Goal: Information Seeking & Learning: Learn about a topic

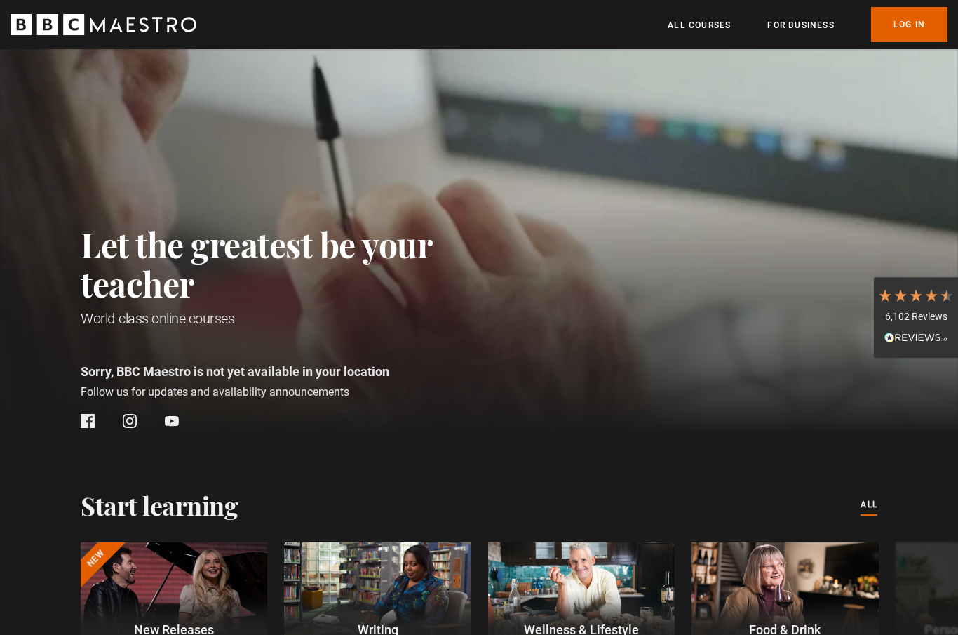
scroll to position [0, 184]
click at [908, 30] on link "Log In" at bounding box center [909, 24] width 76 height 35
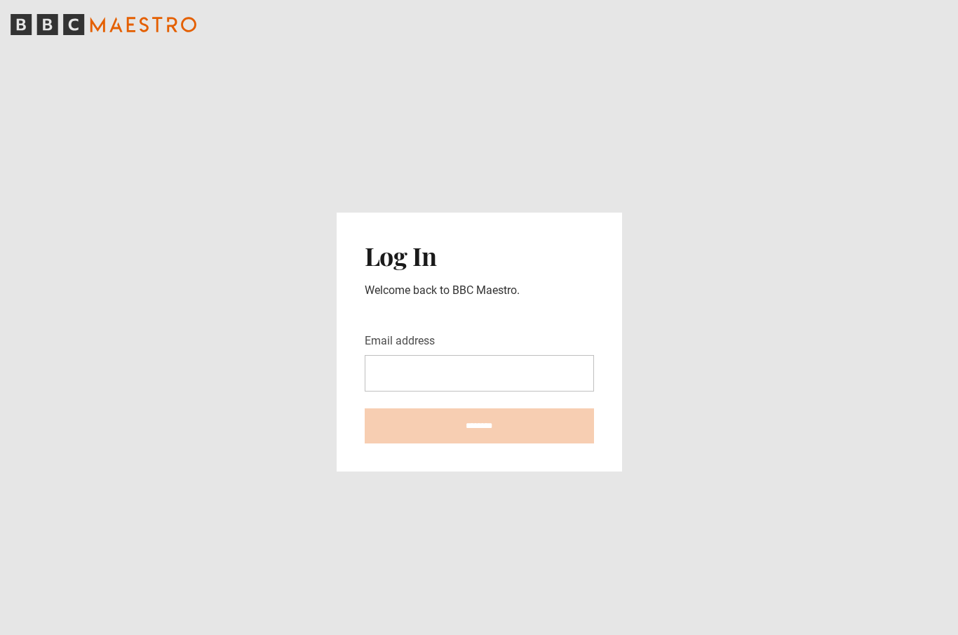
click at [448, 389] on input "Email address" at bounding box center [479, 373] width 229 height 36
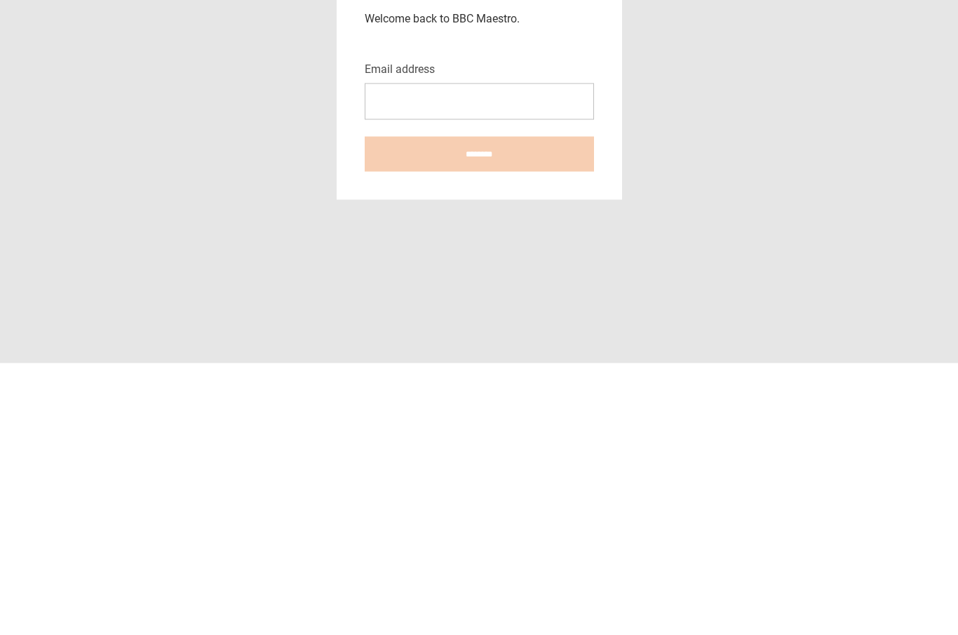
type input "**********"
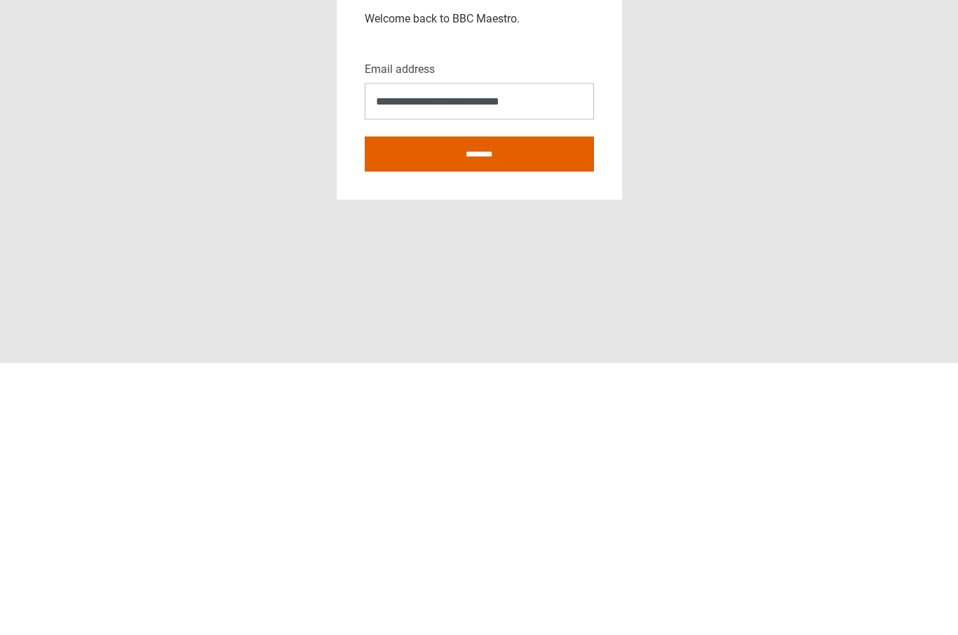
scroll to position [53, 0]
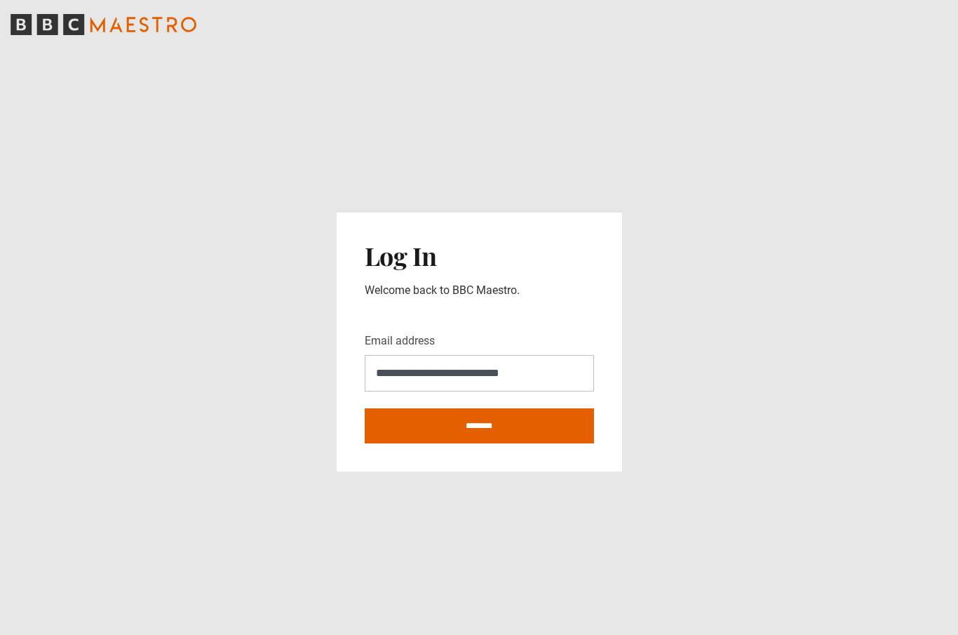
click at [457, 408] on input "********" at bounding box center [479, 425] width 229 height 35
type input "**********"
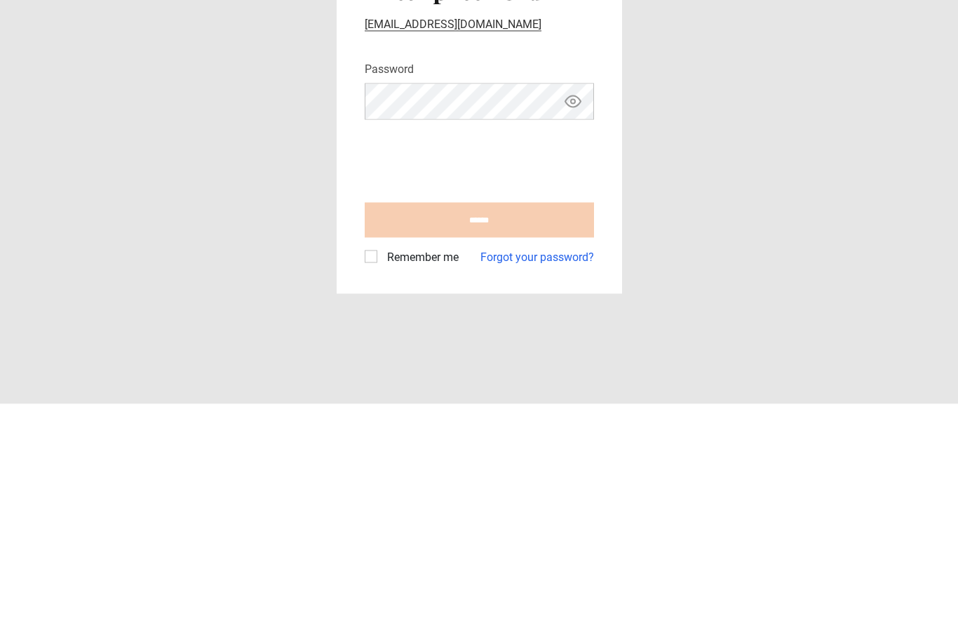
scroll to position [53, 0]
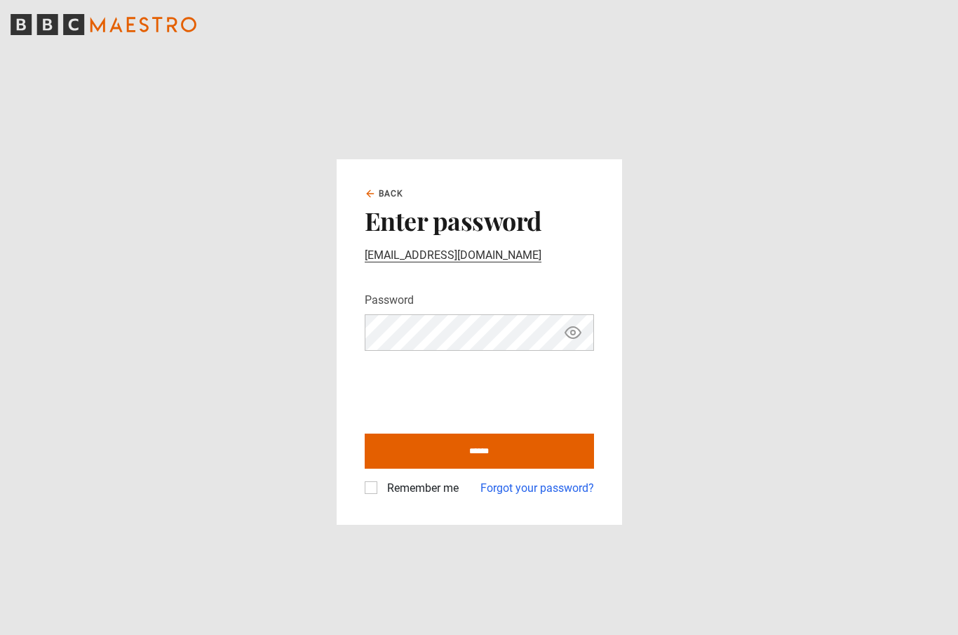
click at [571, 324] on icon "Show password" at bounding box center [573, 332] width 17 height 17
click at [496, 434] on input "******" at bounding box center [479, 451] width 229 height 35
type input "**********"
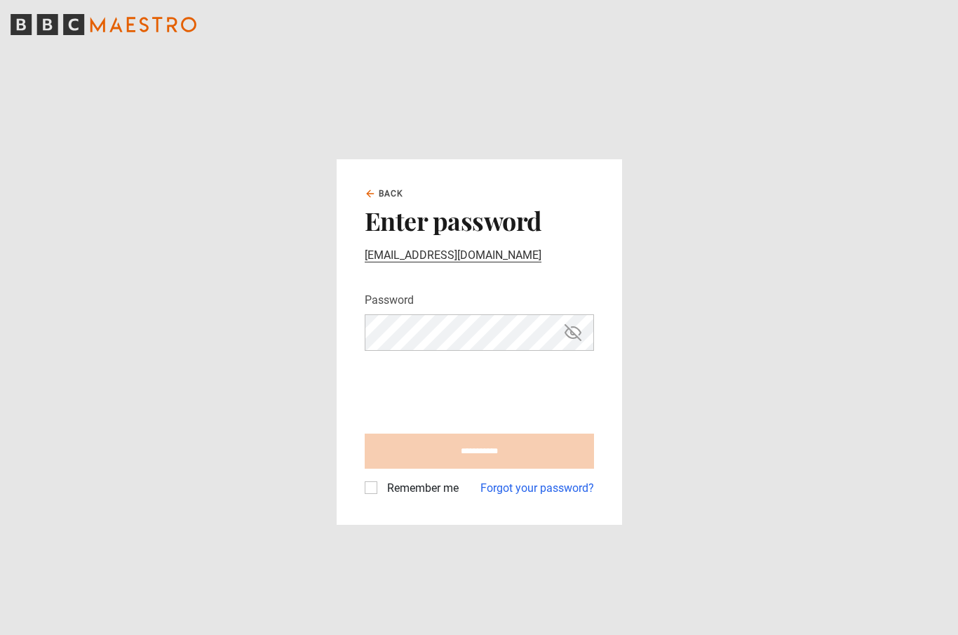
click at [382, 480] on label "Remember me" at bounding box center [420, 488] width 77 height 17
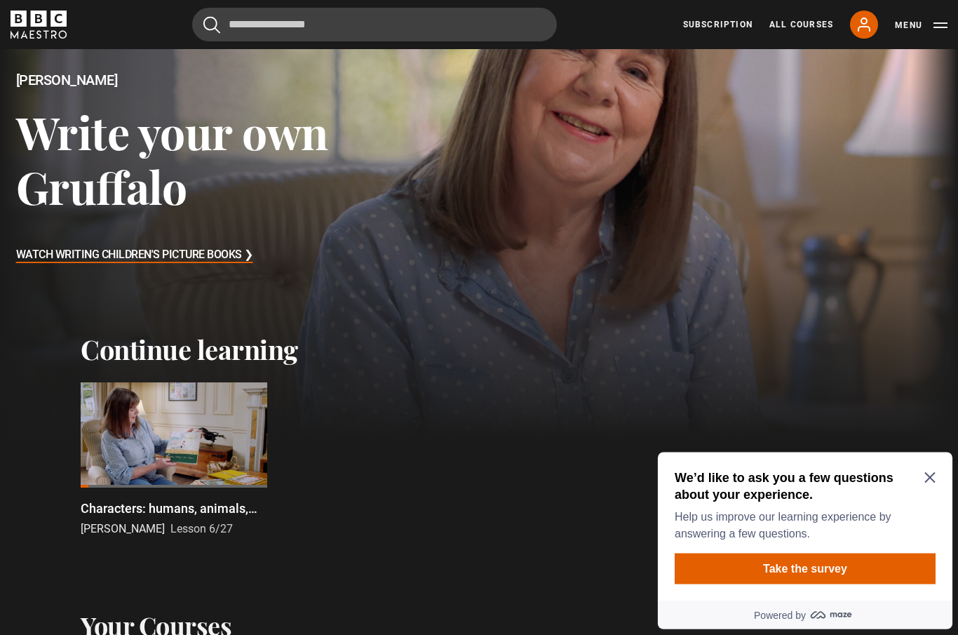
scroll to position [163, 0]
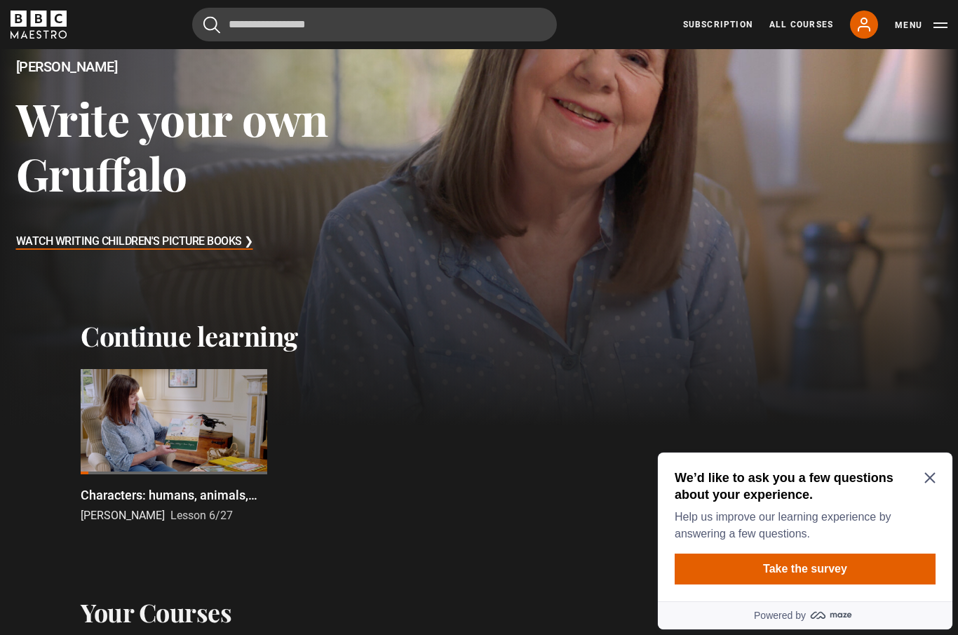
click at [232, 370] on div at bounding box center [174, 421] width 187 height 105
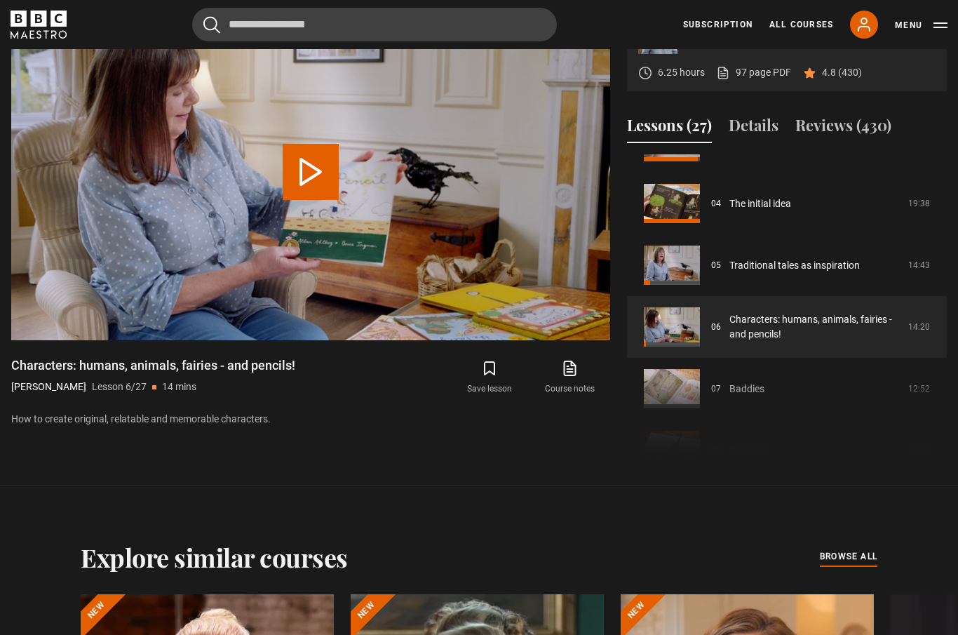
scroll to position [228, 0]
click at [730, 274] on link "Traditional tales as inspiration" at bounding box center [795, 266] width 130 height 15
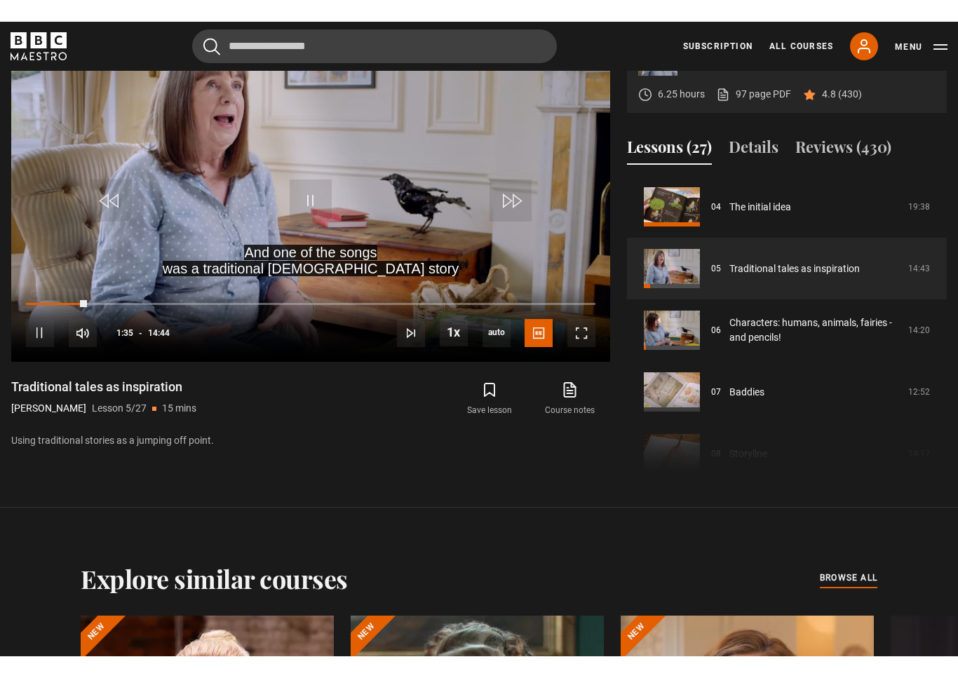
scroll to position [17, 0]
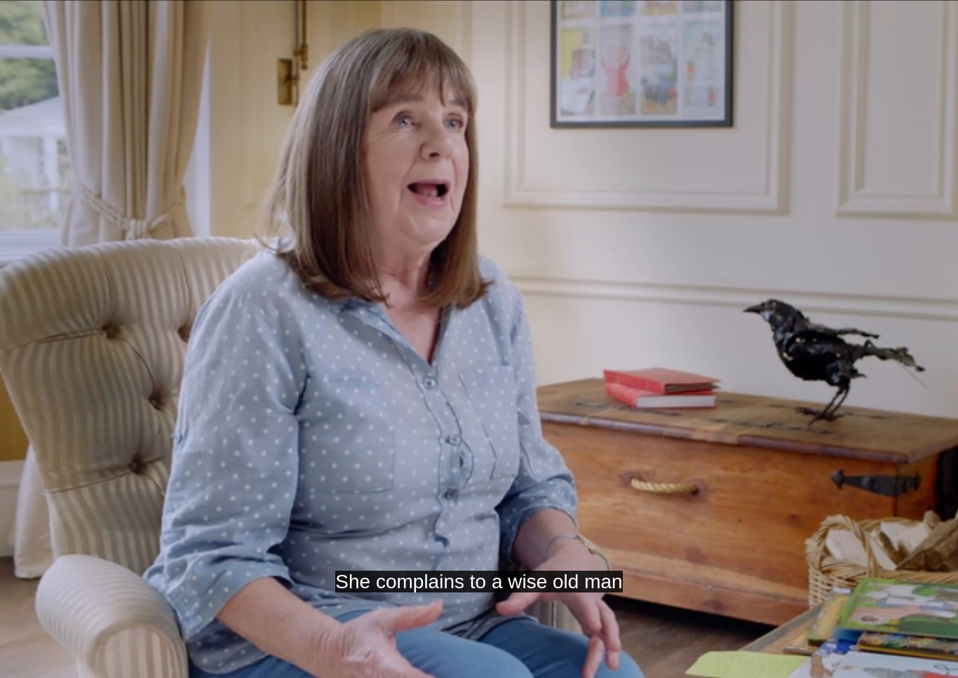
click at [363, 499] on video-js "She complains to a wise old man Video Player is loading. Play Lesson Traditiona…" at bounding box center [479, 339] width 958 height 678
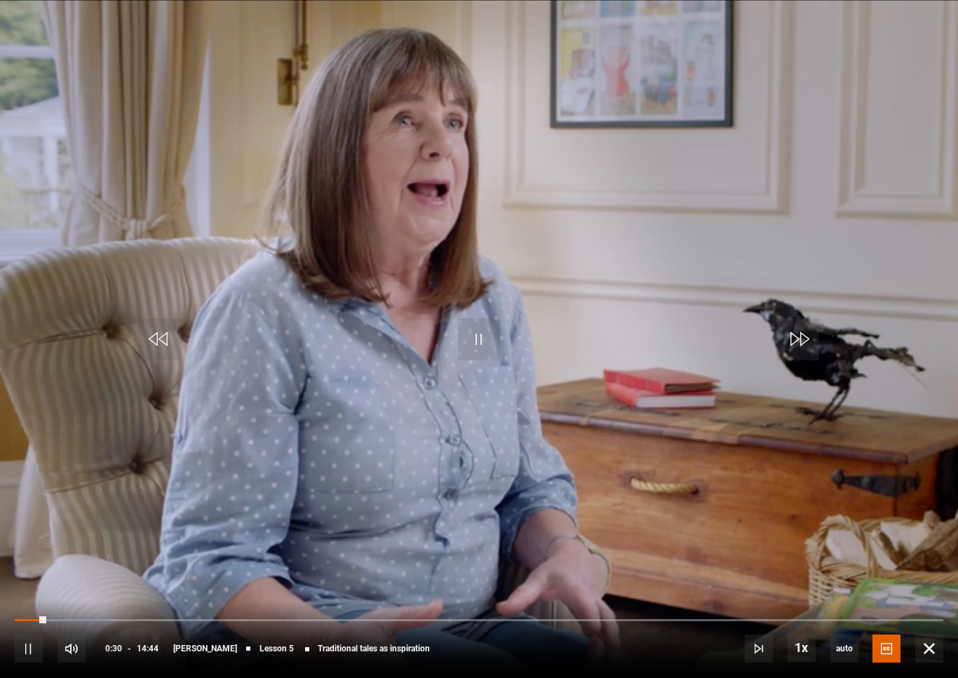
click at [485, 467] on video-js "Video Player is loading. Play Lesson Traditional tales as inspiration 10s Skip …" at bounding box center [479, 339] width 958 height 678
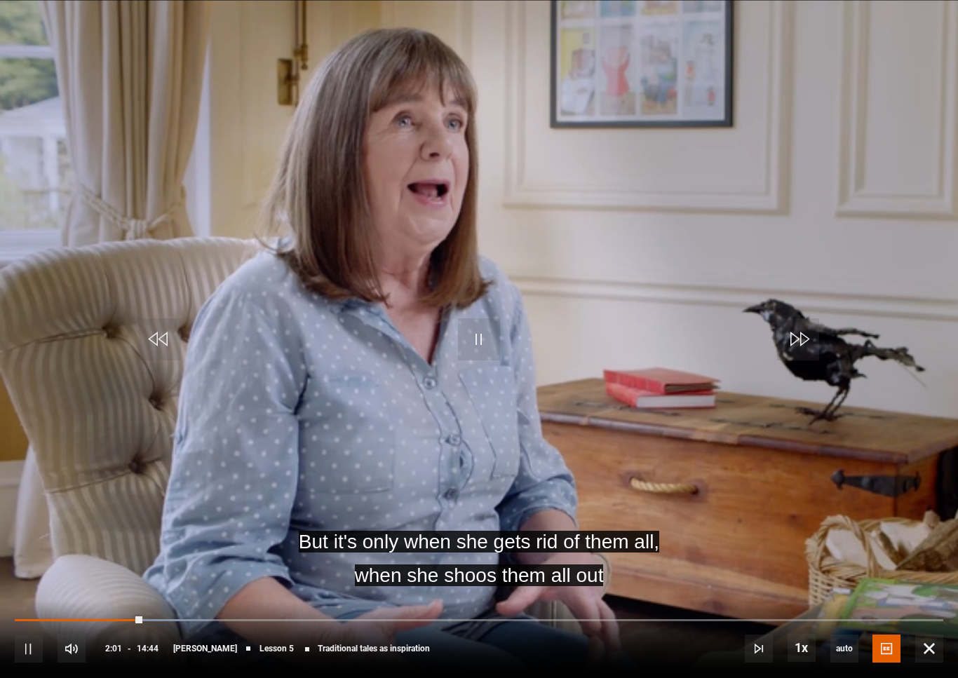
click at [276, 482] on video-js "But it's only when she gets rid of them all, when she shoos them all out Video …" at bounding box center [479, 339] width 958 height 678
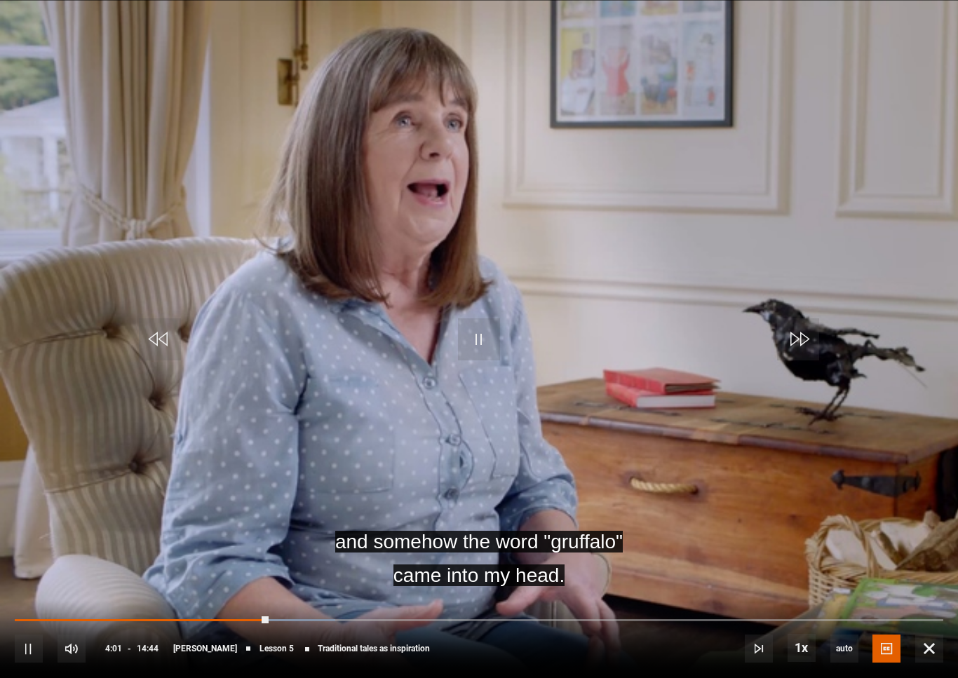
click at [660, 503] on video-js "and somehow the word "gruffalo" came into my head. Video Player is loading. Pla…" at bounding box center [479, 339] width 958 height 678
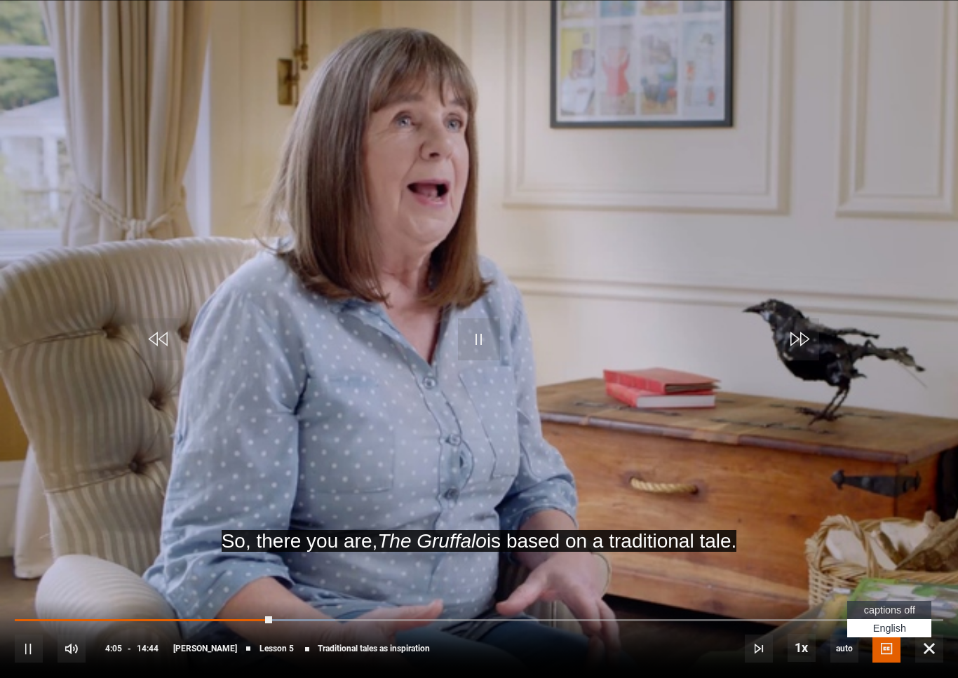
click at [862, 538] on video-js "So, there you are, The Gruffalo is based on a traditional tale. Video Player is…" at bounding box center [479, 339] width 958 height 678
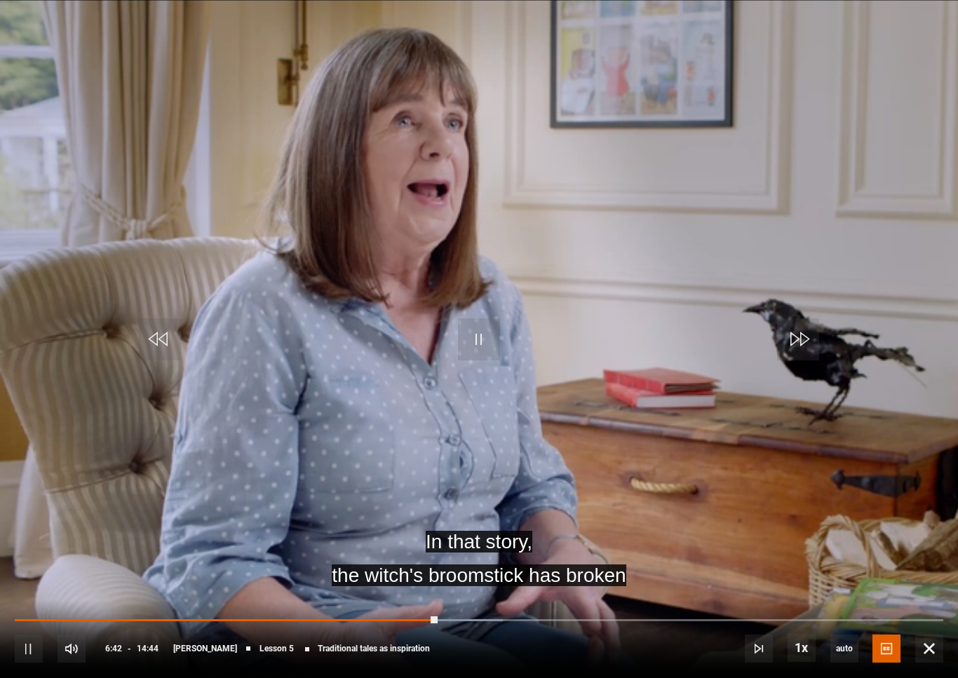
click at [330, 449] on video-js "In that story, the witch's broomstick has broken Video Player is loading. Play …" at bounding box center [479, 339] width 958 height 678
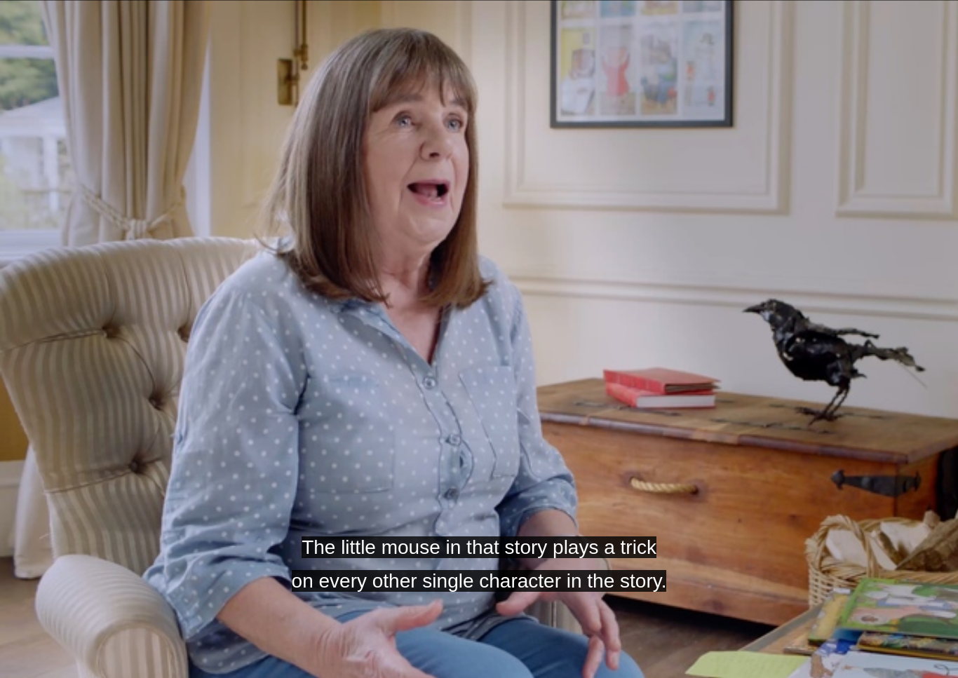
click at [161, 358] on span "Video Player" at bounding box center [160, 339] width 42 height 42
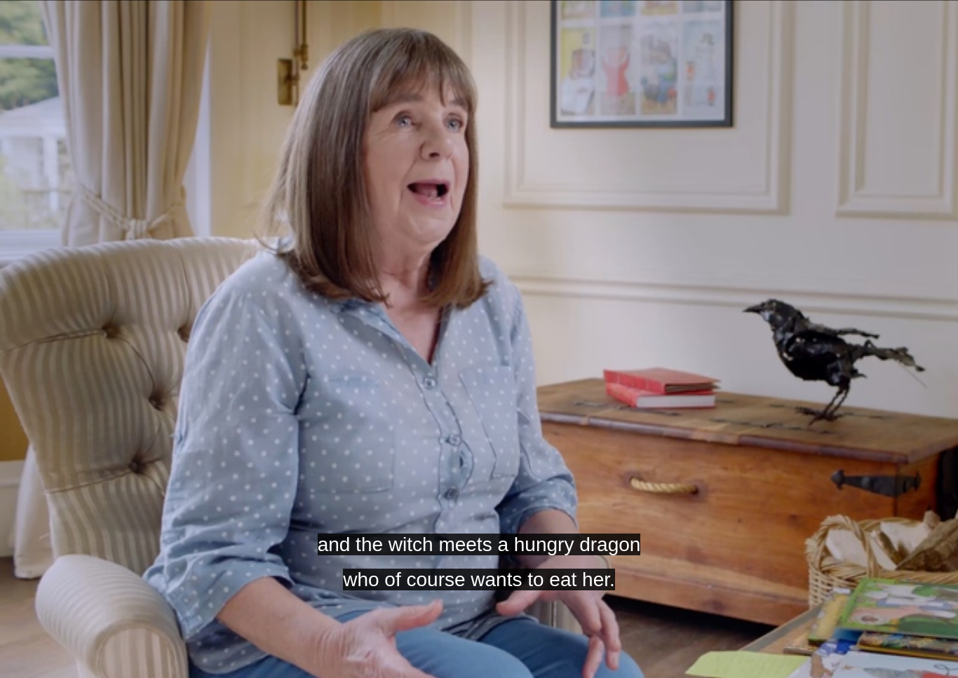
click at [8, 355] on video-js "and the witch meets a hungry dragon who of course wants to eat her. Video Playe…" at bounding box center [479, 339] width 958 height 678
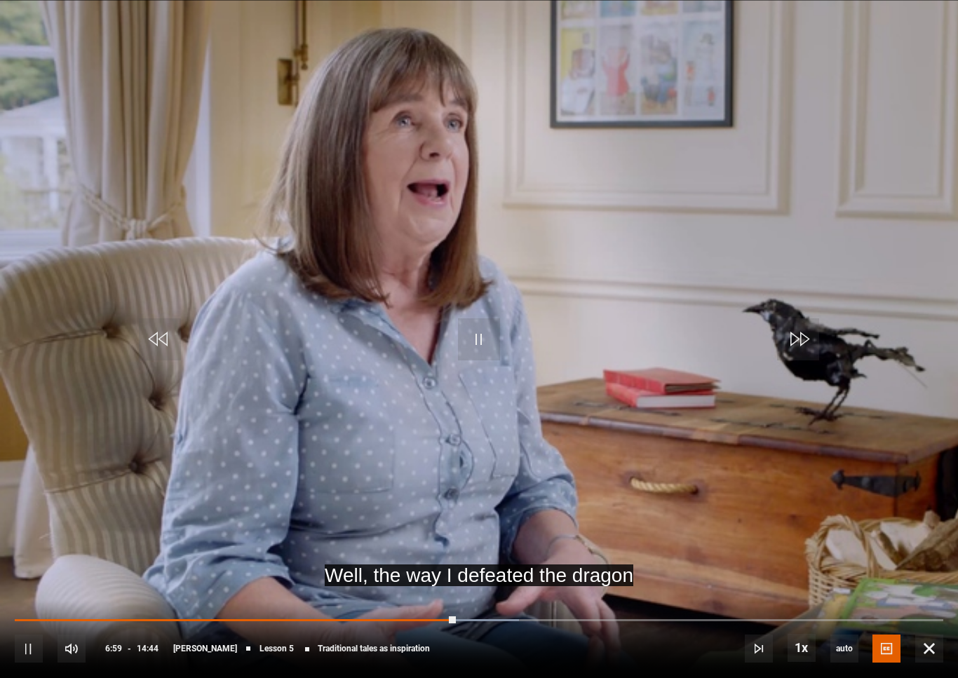
click at [509, 441] on video-js "Well, the way I defeated the dragon Video Player is loading. Play Lesson Tradit…" at bounding box center [479, 339] width 958 height 678
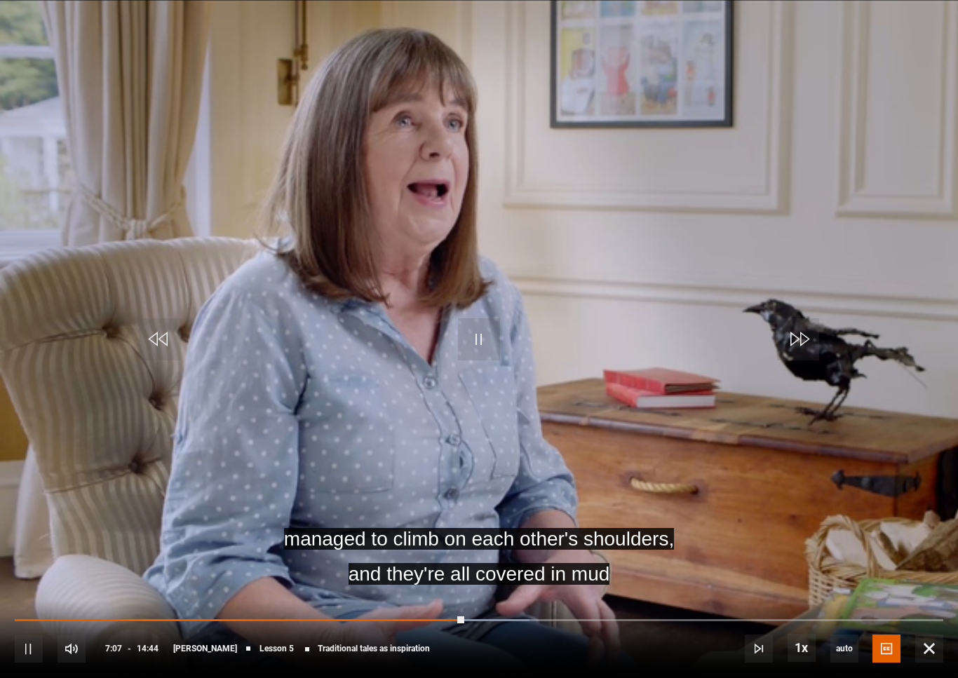
click at [670, 542] on video-js "managed to climb on each other's shoulders, and they're all covered in mud Vide…" at bounding box center [479, 339] width 958 height 678
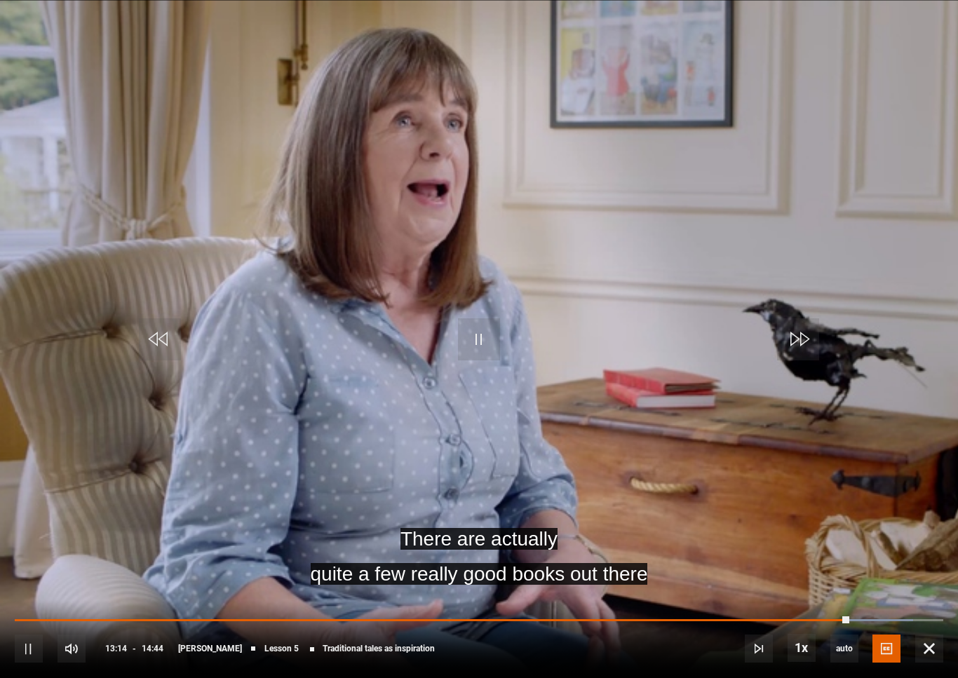
click at [739, 556] on video-js "There are actually quite a few really good books out there Video Player is load…" at bounding box center [479, 339] width 958 height 678
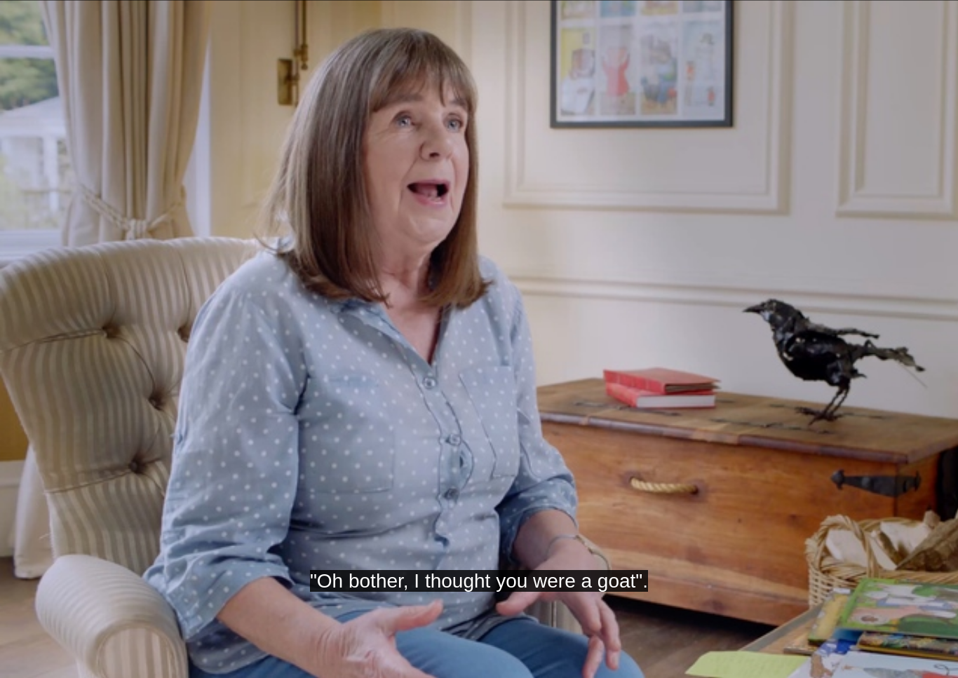
click at [542, 443] on video-js ""Oh bother, I thought you were a goat". Video Player is loading. Play Lesson Tr…" at bounding box center [479, 339] width 958 height 678
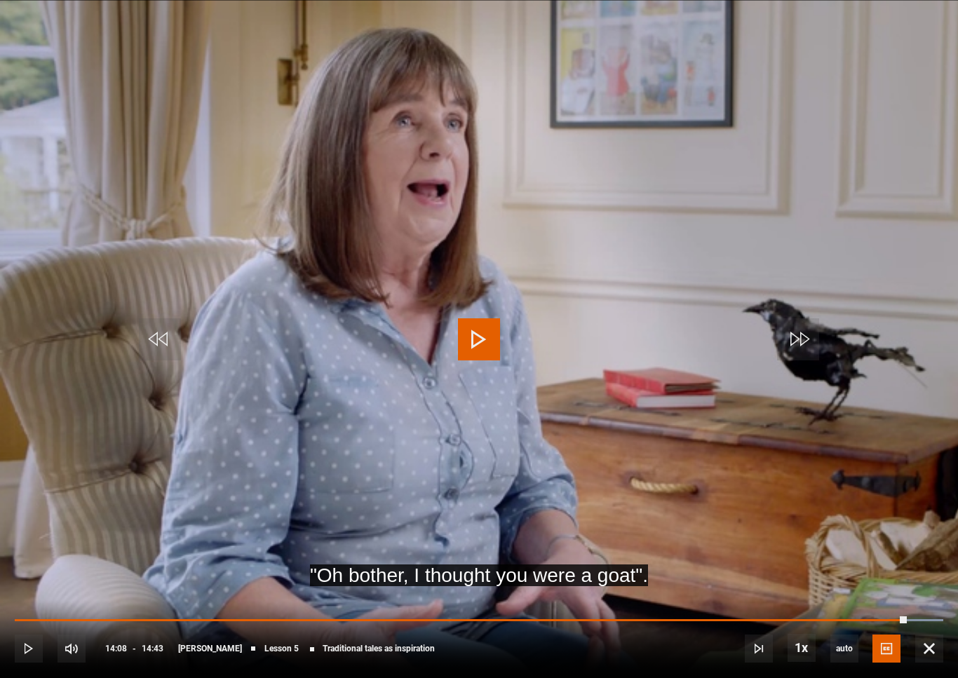
click at [488, 361] on span "Video Player" at bounding box center [479, 339] width 42 height 42
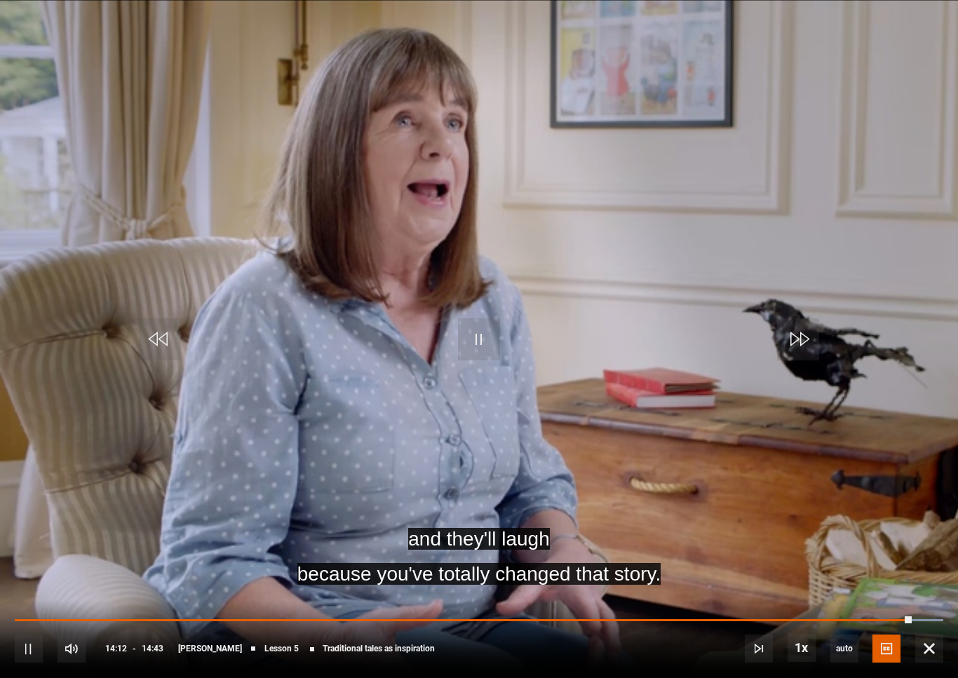
click at [714, 573] on video-js "and they'll laugh because you've totally changed that story. Video Player is lo…" at bounding box center [479, 339] width 958 height 678
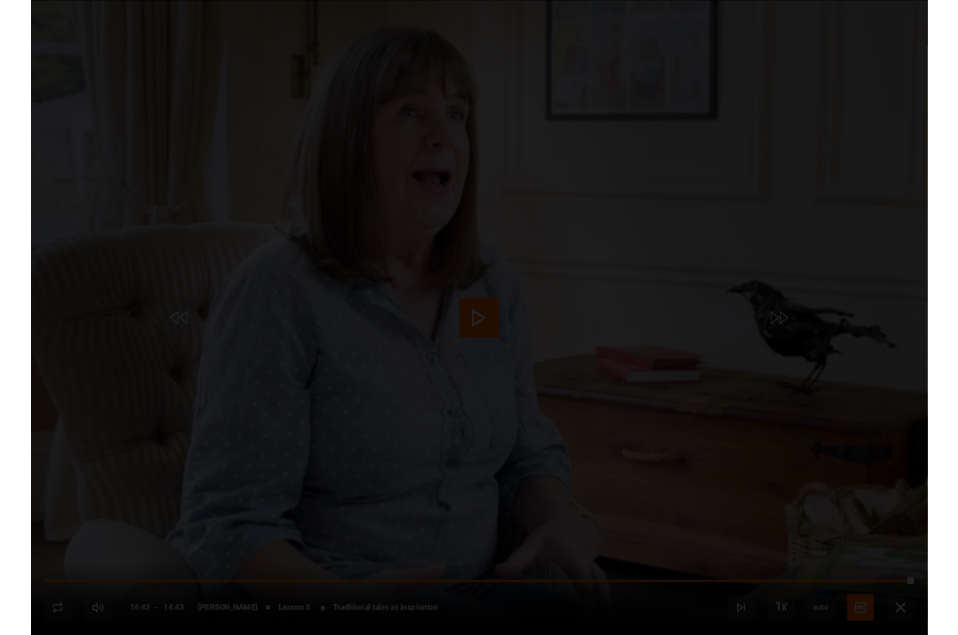
scroll to position [694, 0]
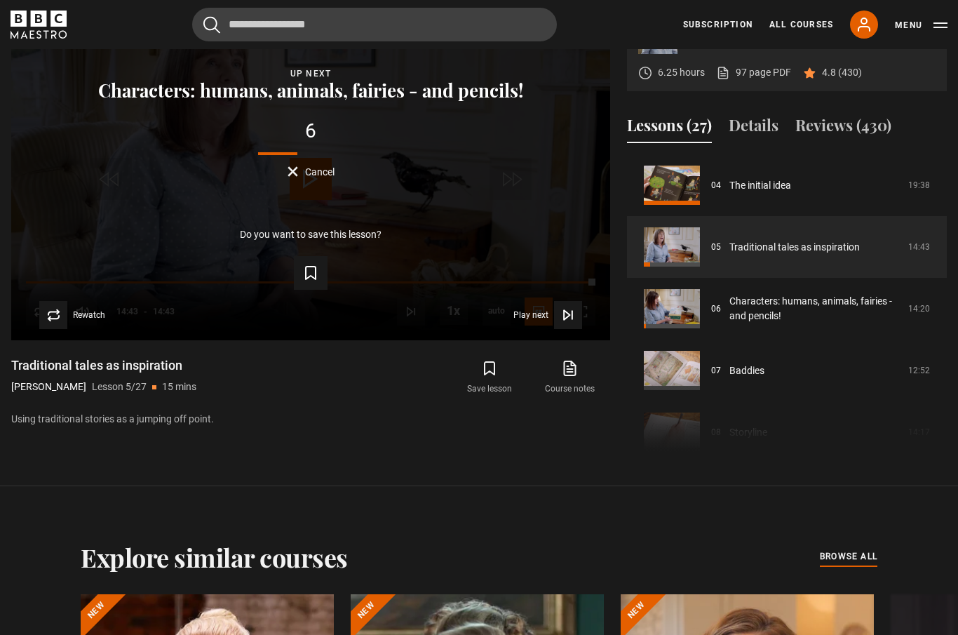
click at [814, 323] on link "Characters: humans, animals, fairies - and pencils!" at bounding box center [815, 308] width 170 height 29
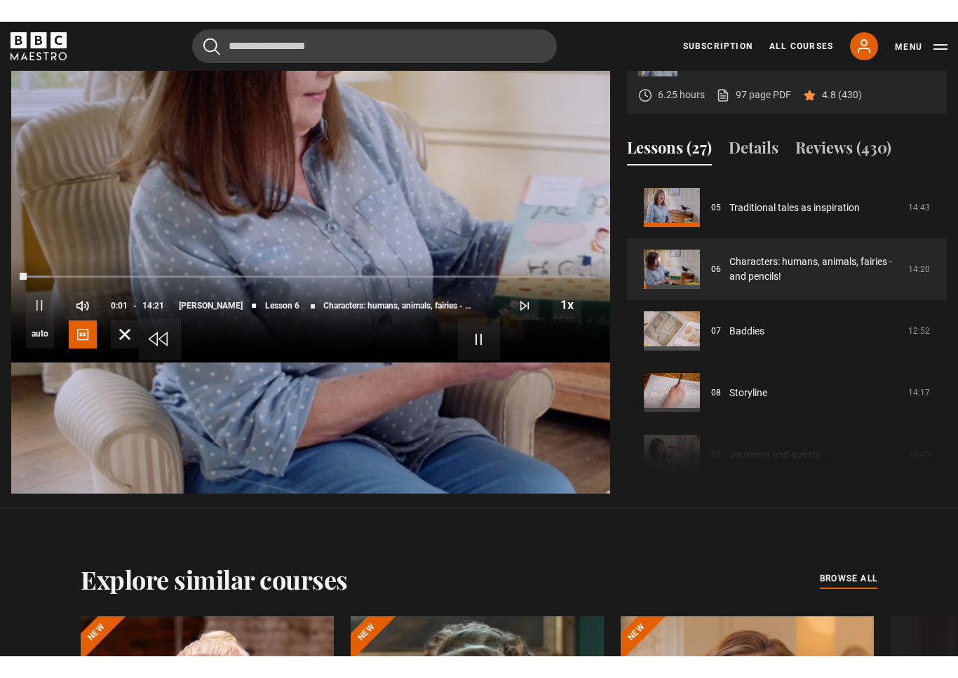
scroll to position [17, 0]
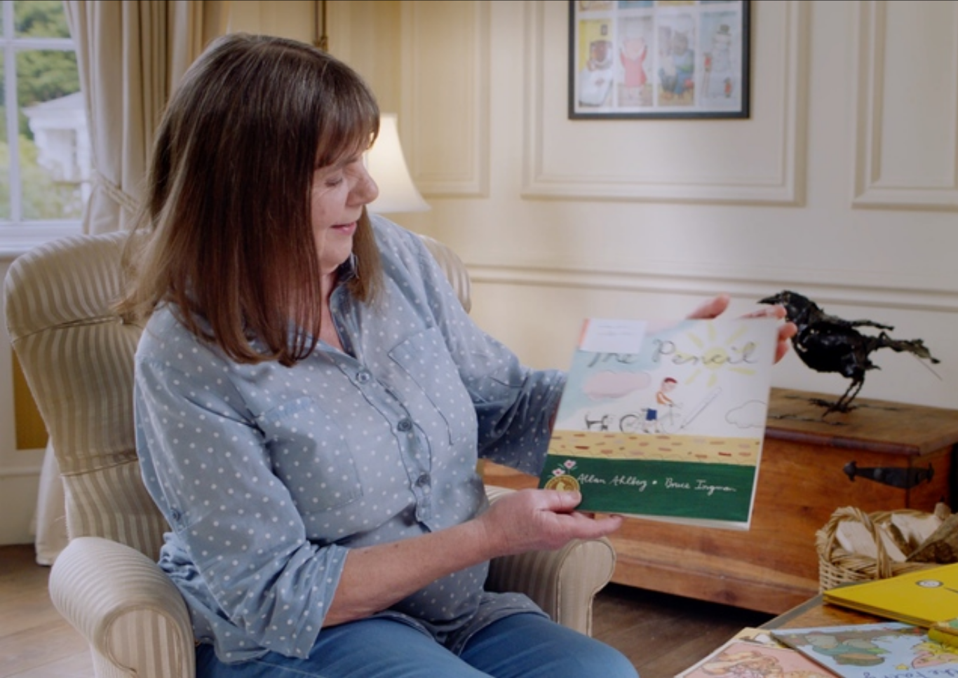
click at [486, 495] on video-js "Video Player is loading. Play Lesson Characters: humans, animals, fairies - and…" at bounding box center [479, 339] width 958 height 678
